Goal: Transaction & Acquisition: Download file/media

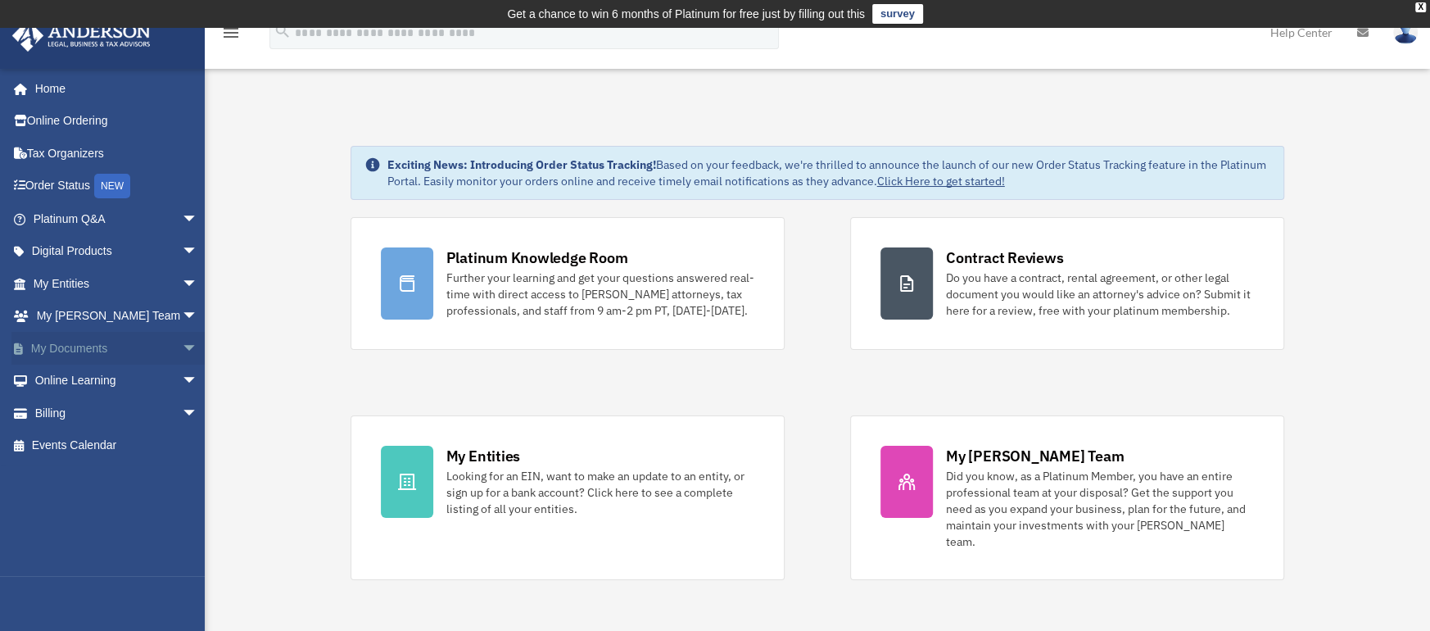
click at [84, 343] on link "My Documents arrow_drop_down" at bounding box center [116, 348] width 211 height 33
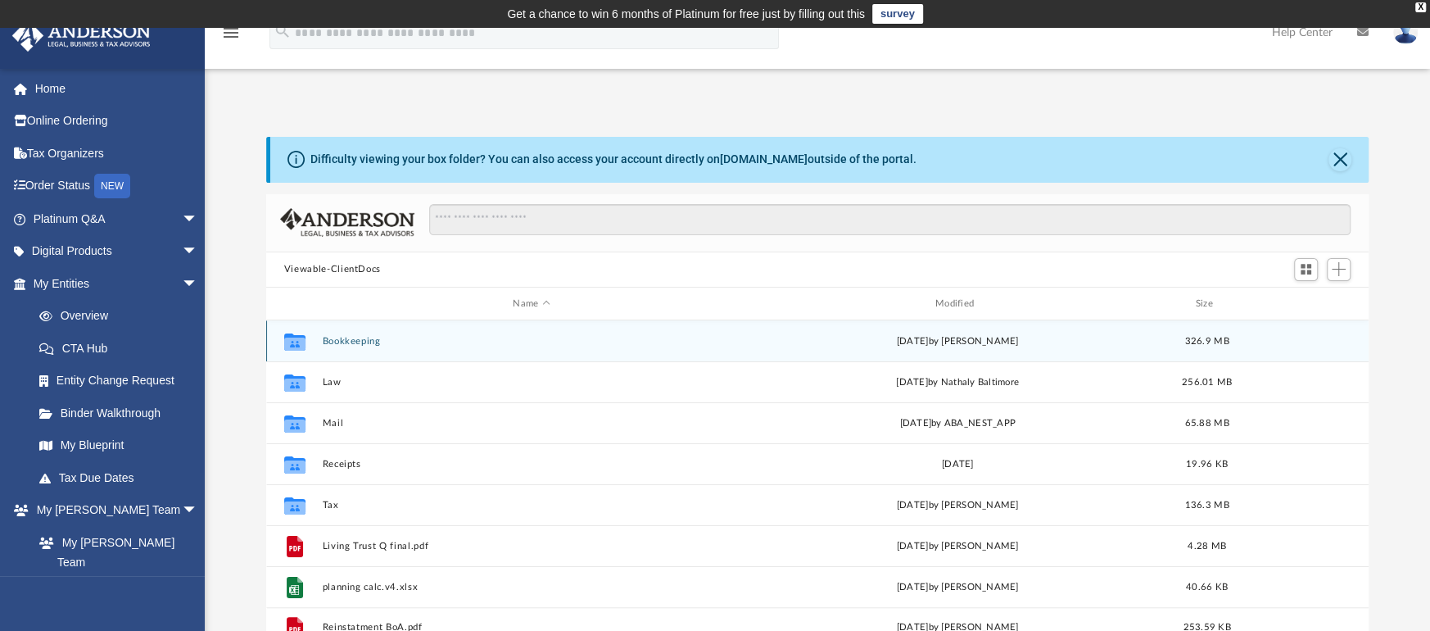
scroll to position [353, 1084]
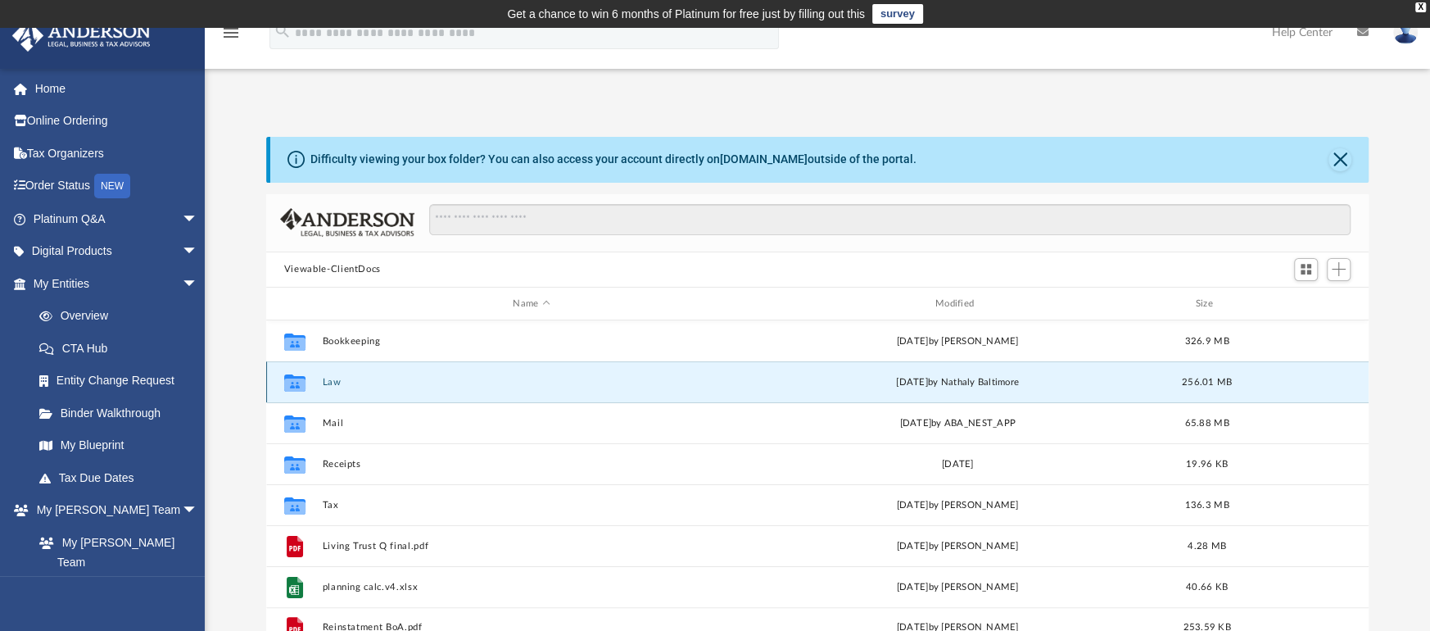
click at [324, 382] on button "Law" at bounding box center [531, 382] width 418 height 11
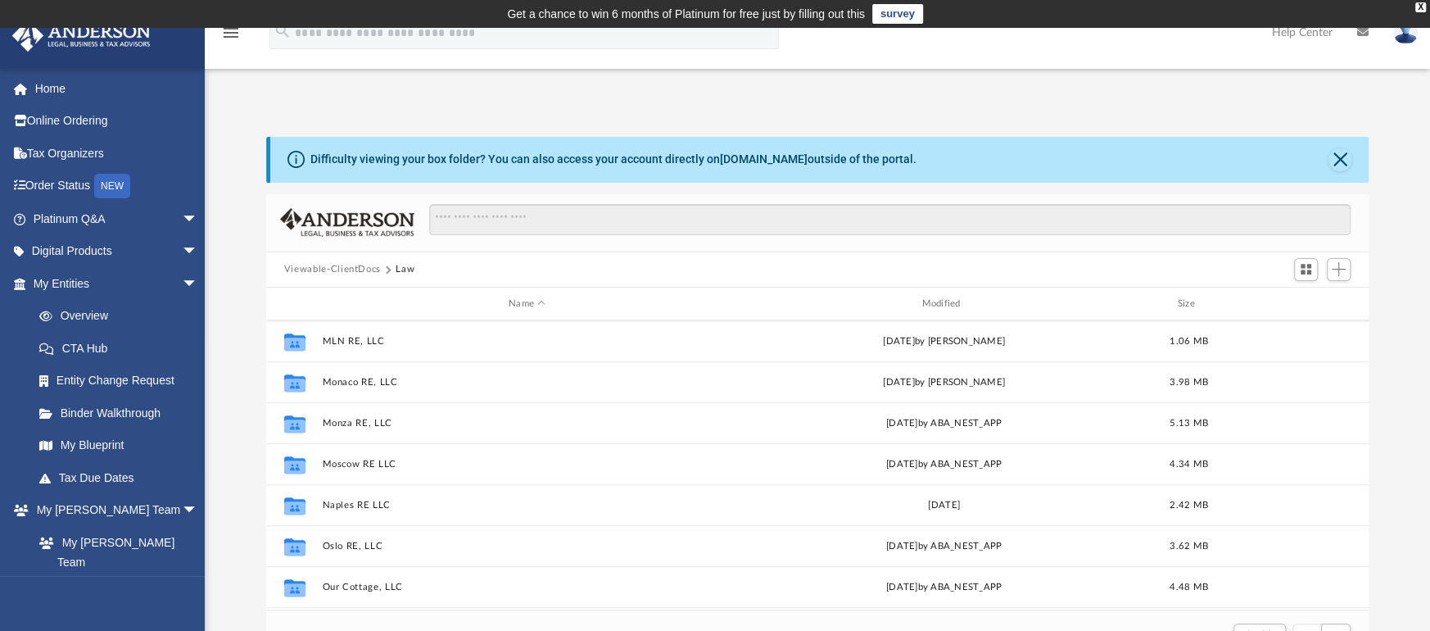
scroll to position [1596, 0]
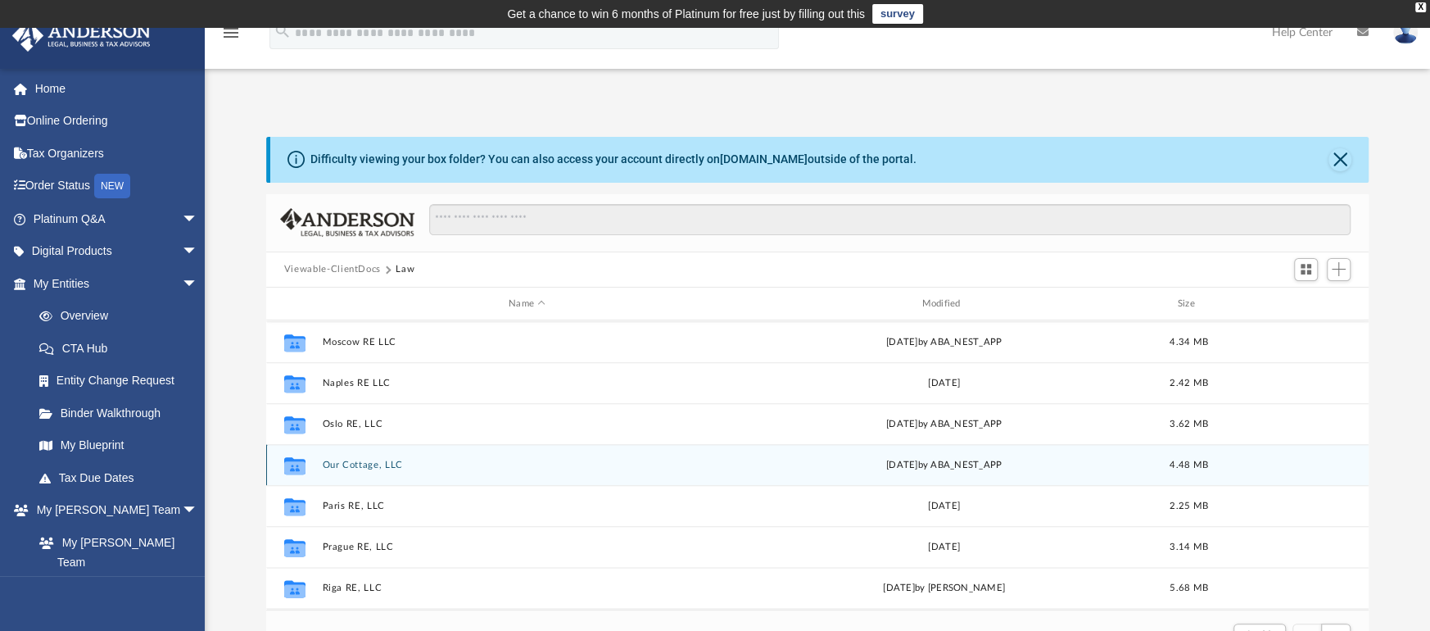
click at [387, 468] on button "Our Cottage, LLC" at bounding box center [526, 464] width 409 height 11
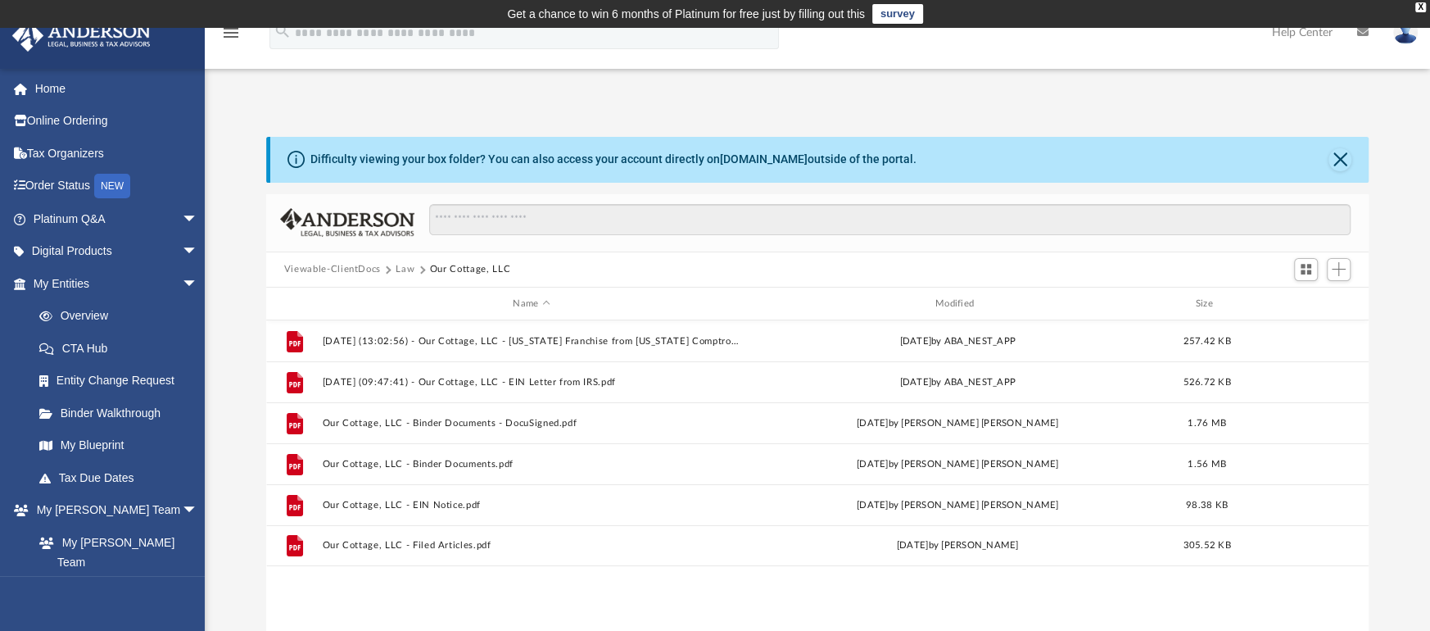
scroll to position [353, 1084]
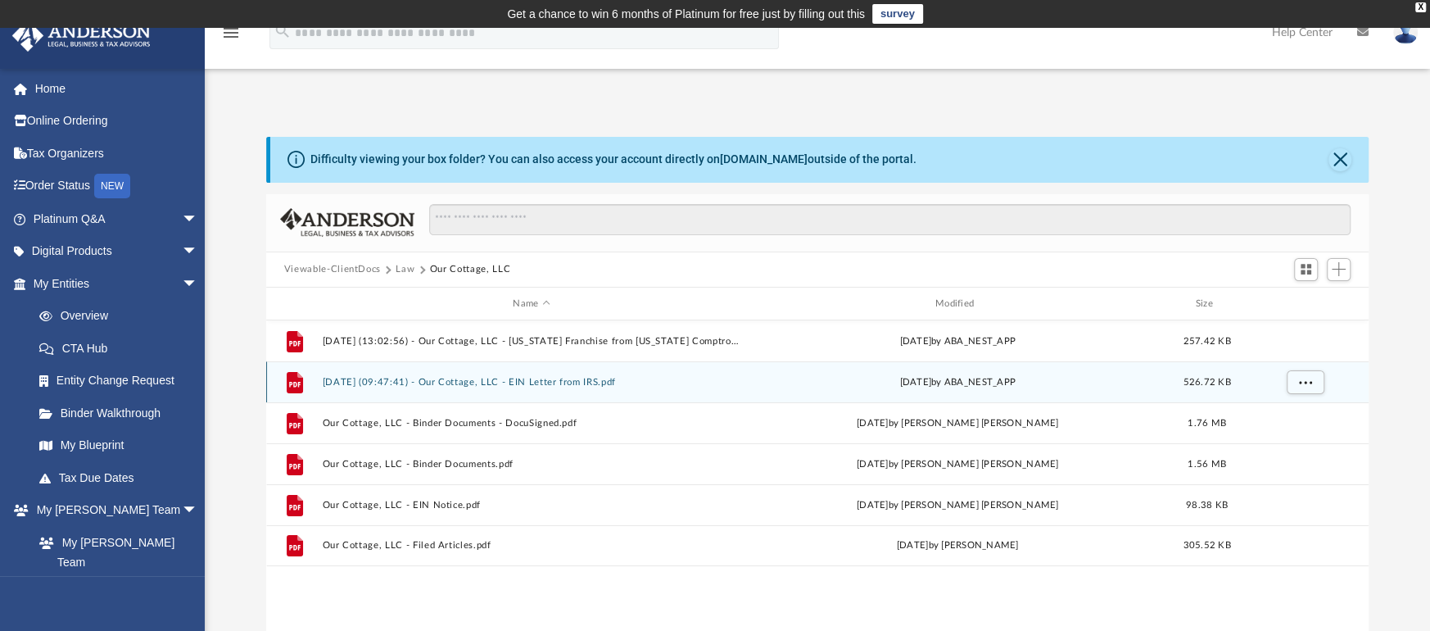
click at [559, 379] on button "2025.05.20 (09:47:41) - Our Cottage, LLC - EIN Letter from IRS.pdf" at bounding box center [531, 382] width 418 height 11
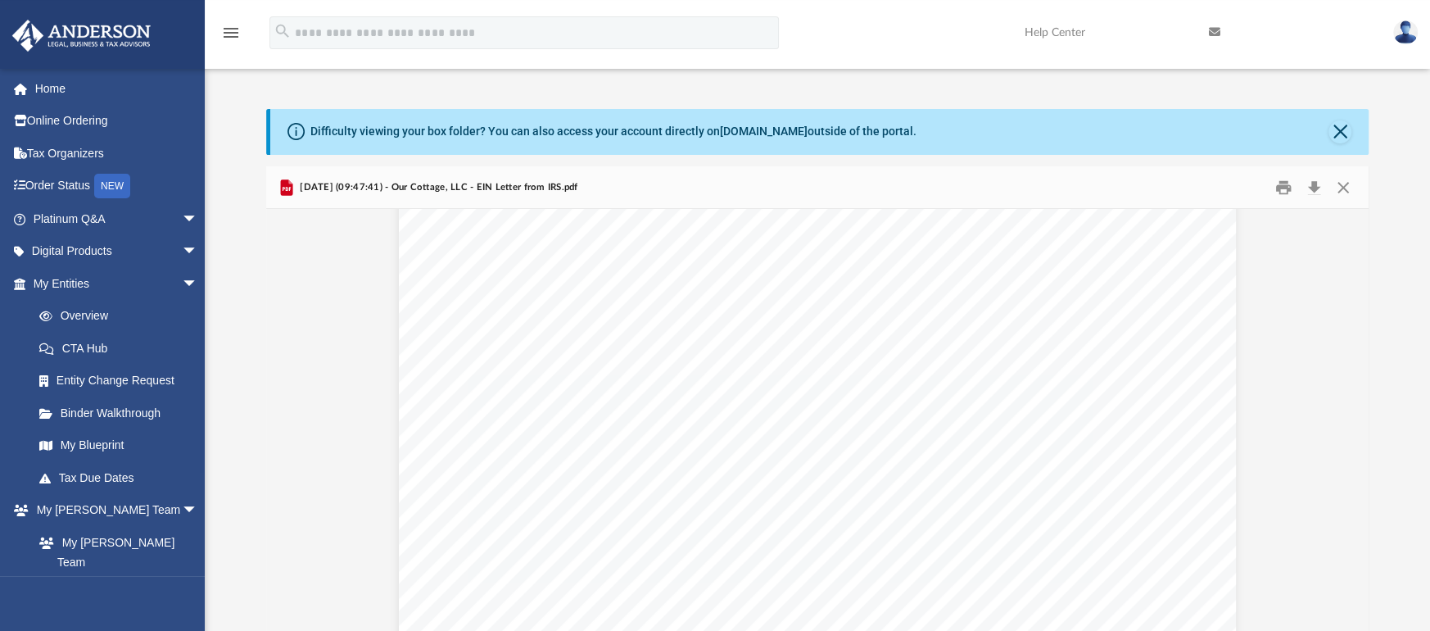
scroll to position [0, 0]
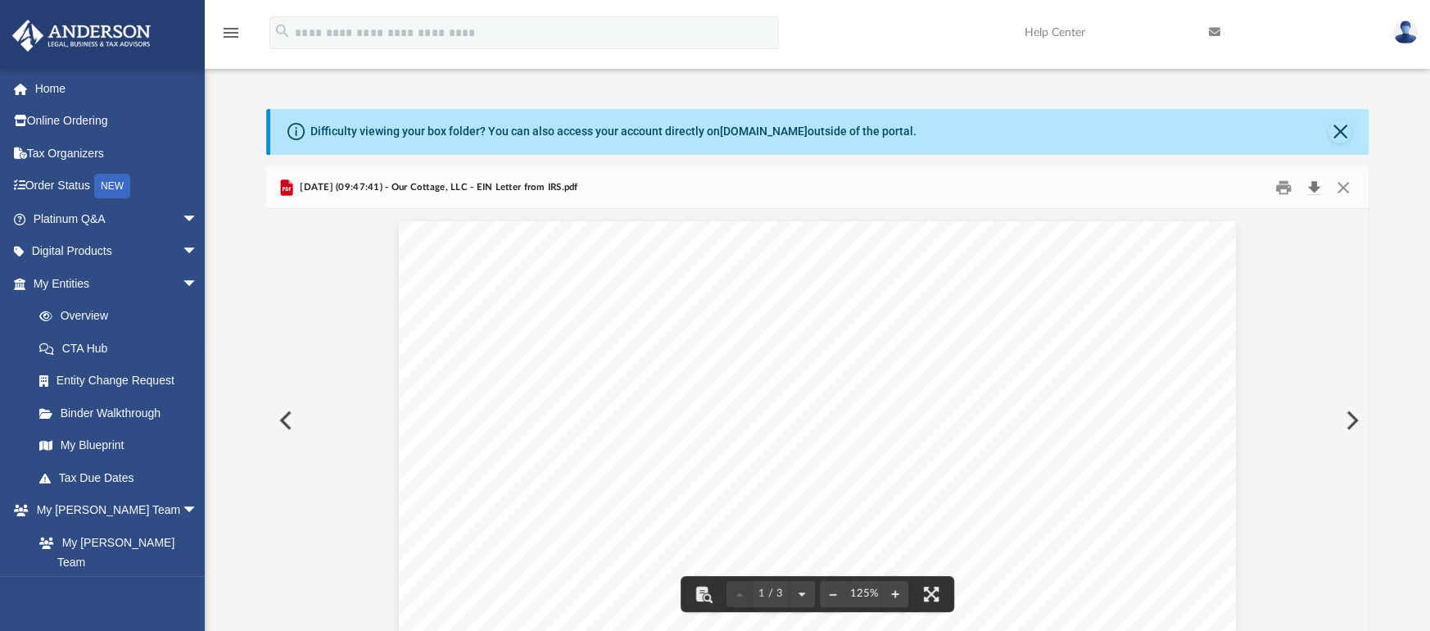
click at [1313, 183] on button "Download" at bounding box center [1313, 186] width 29 height 25
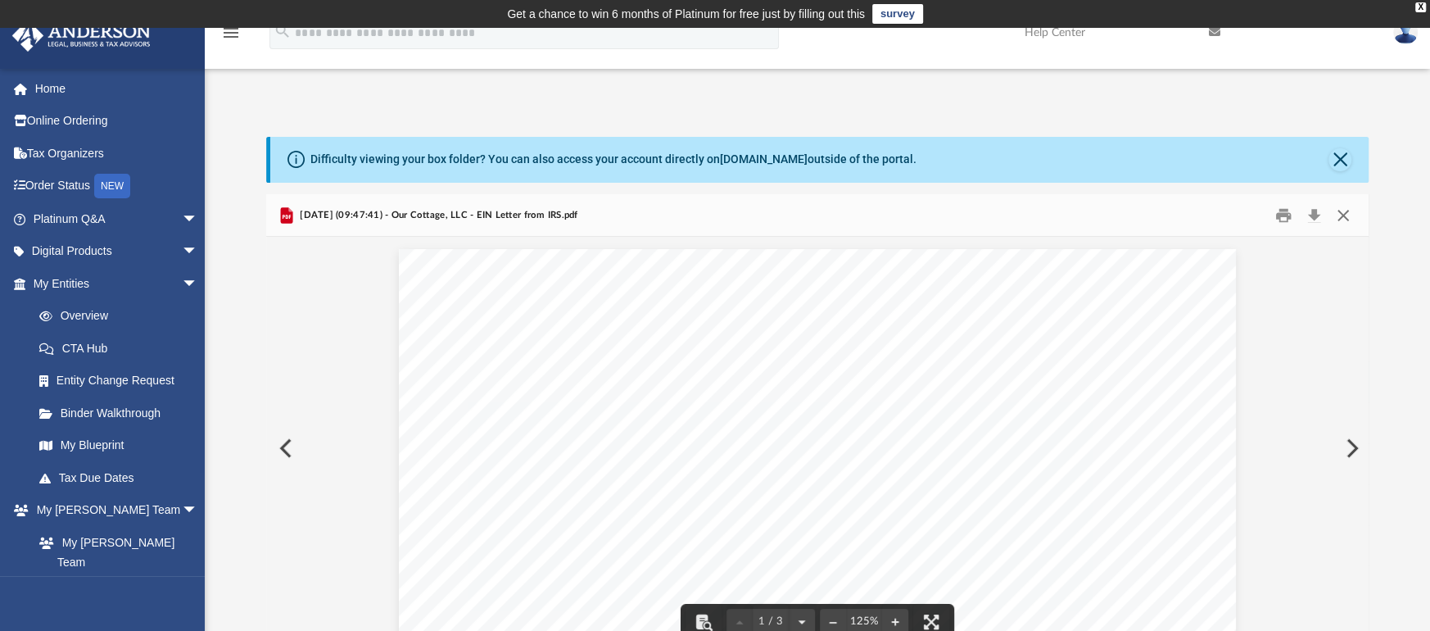
click at [1345, 210] on button "Close" at bounding box center [1342, 214] width 29 height 25
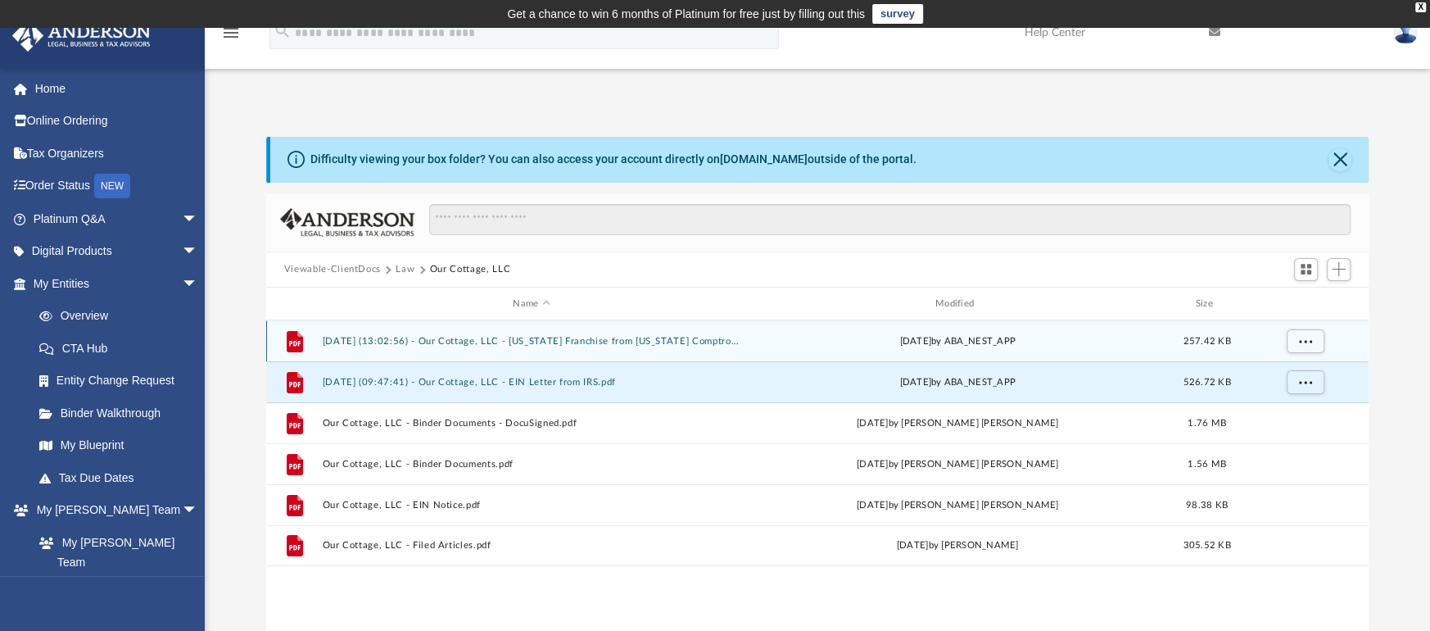
click at [653, 344] on button "2025.05.15 (13:02:56) - Our Cottage, LLC - Texas Franchise from Texas Comptroll…" at bounding box center [531, 341] width 418 height 11
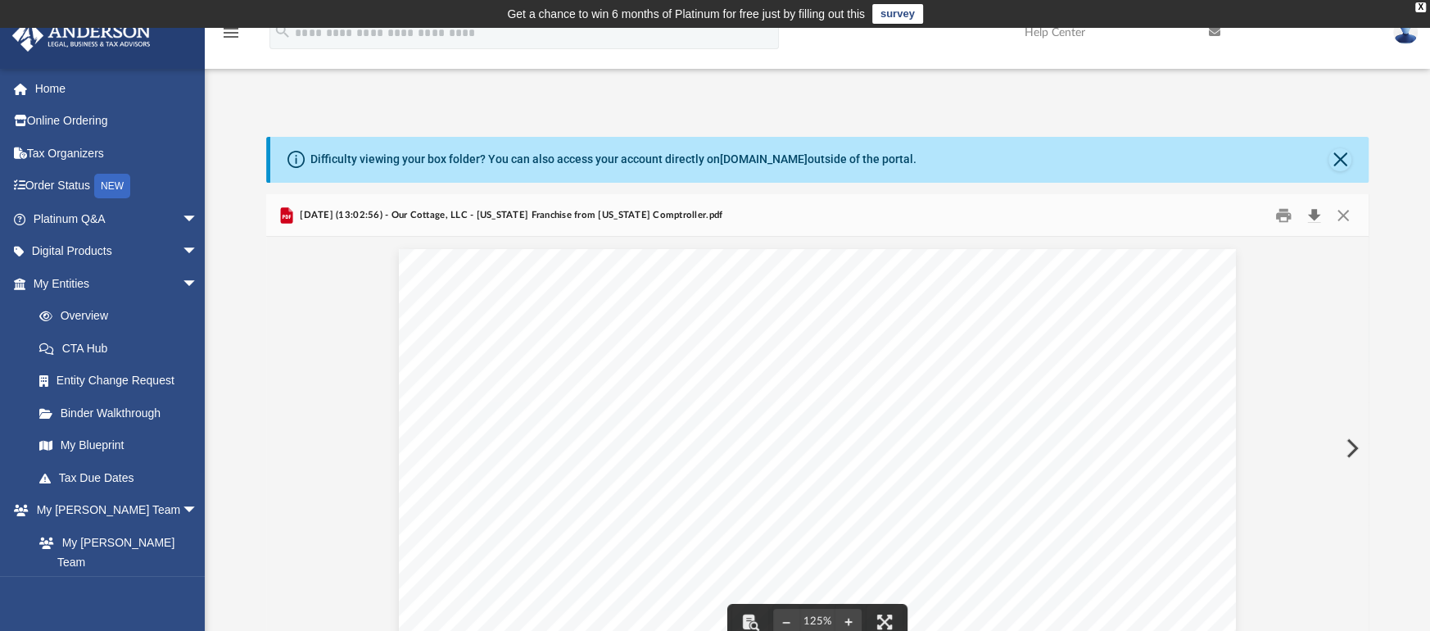
click at [1316, 213] on button "Download" at bounding box center [1313, 214] width 29 height 25
click at [1341, 153] on button "Close" at bounding box center [1339, 159] width 23 height 23
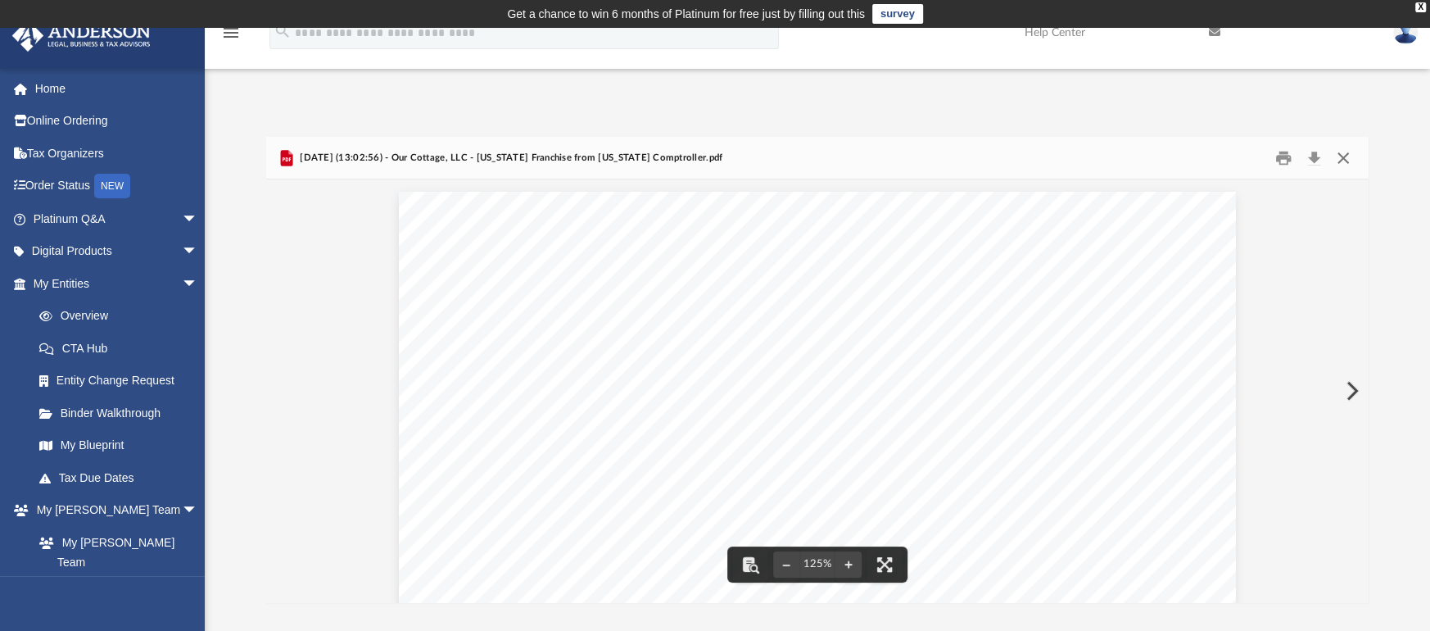
click at [1341, 154] on button "Close" at bounding box center [1342, 157] width 29 height 25
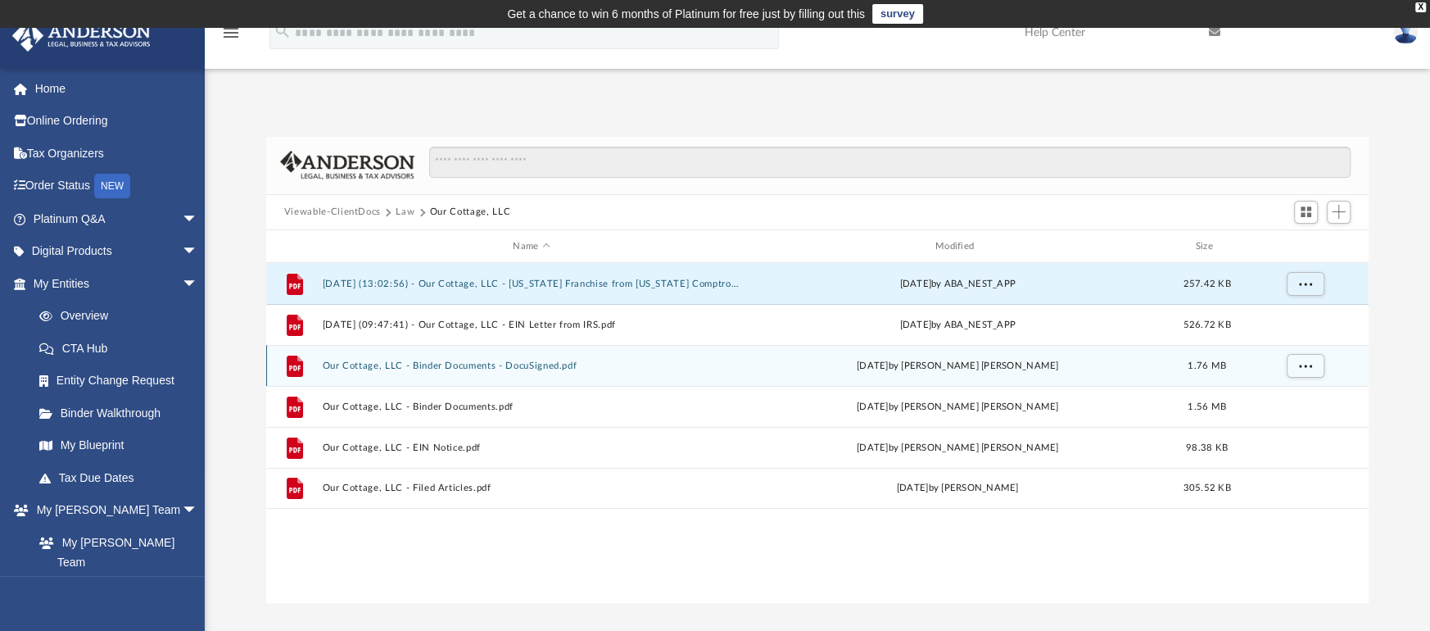
click at [346, 363] on button "Our Cottage, LLC - Binder Documents - DocuSigned.pdf" at bounding box center [531, 365] width 418 height 11
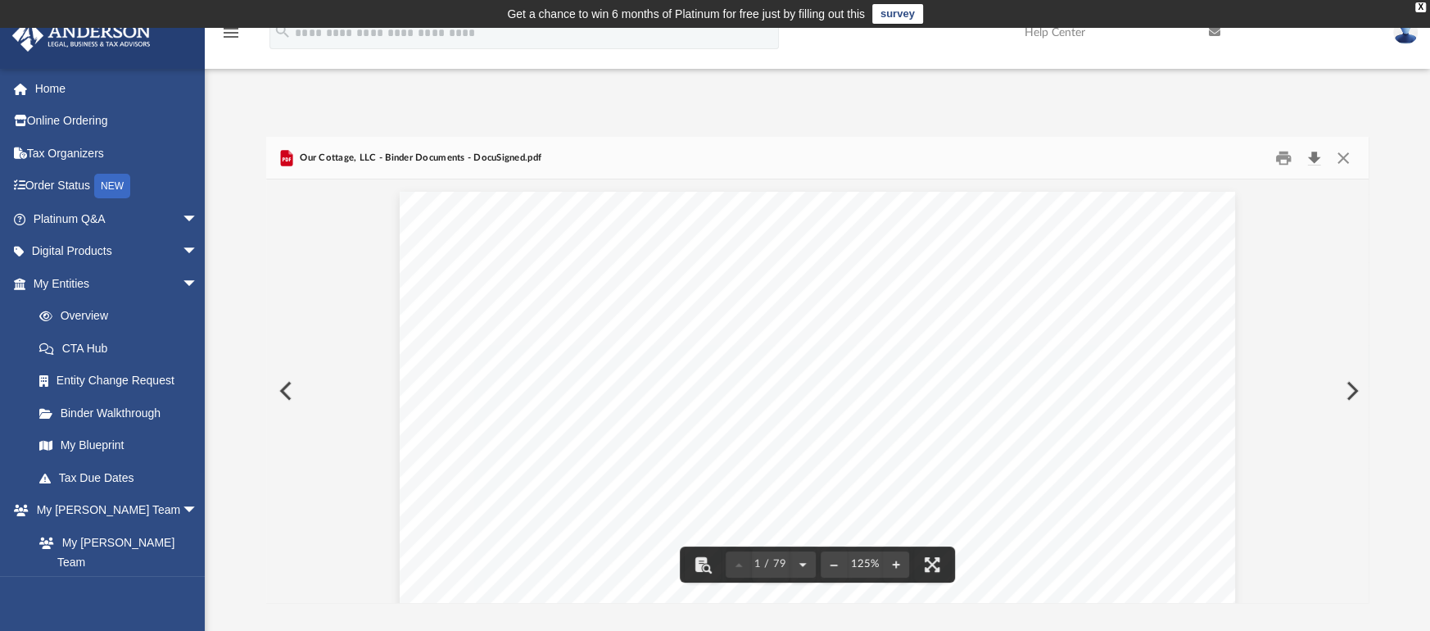
click at [1317, 158] on button "Download" at bounding box center [1313, 157] width 29 height 25
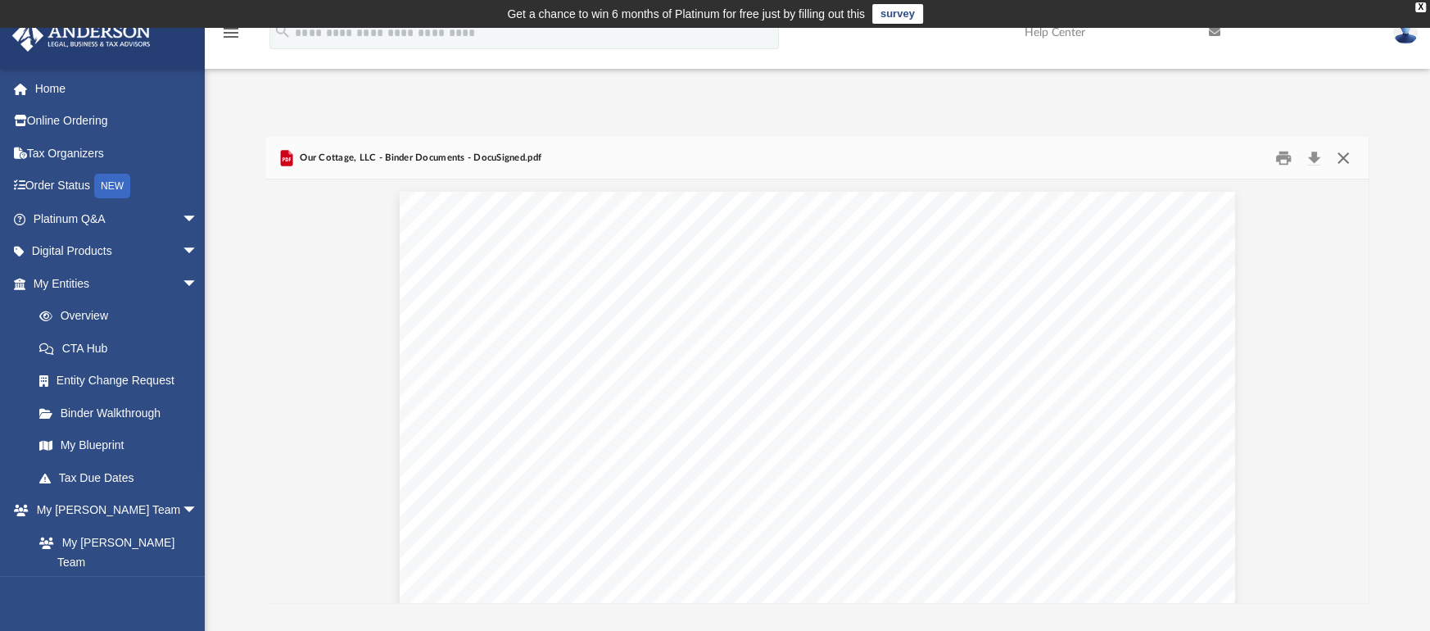
click at [1349, 153] on button "Close" at bounding box center [1342, 157] width 29 height 25
